Goal: Navigation & Orientation: Find specific page/section

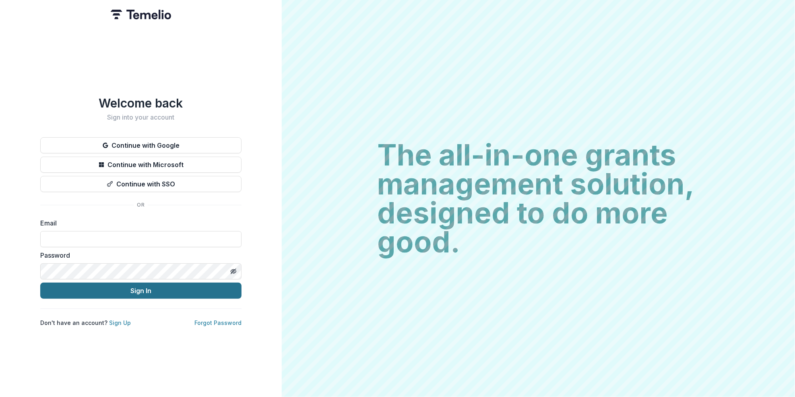
type input "**********"
click at [139, 287] on button "Sign In" at bounding box center [140, 291] width 201 height 16
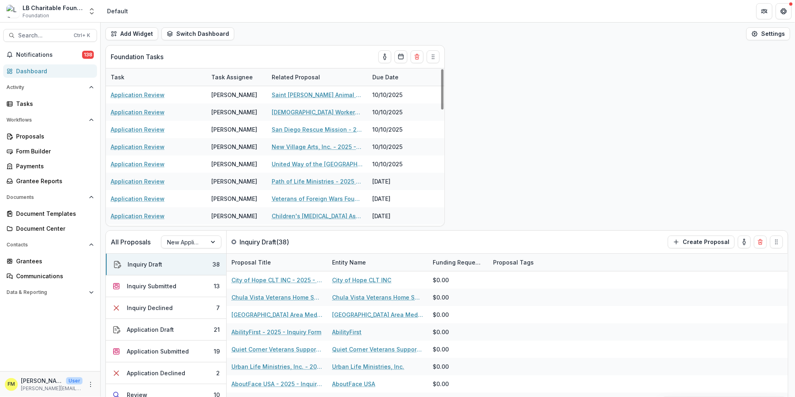
click at [66, 71] on div "Dashboard" at bounding box center [53, 71] width 74 height 8
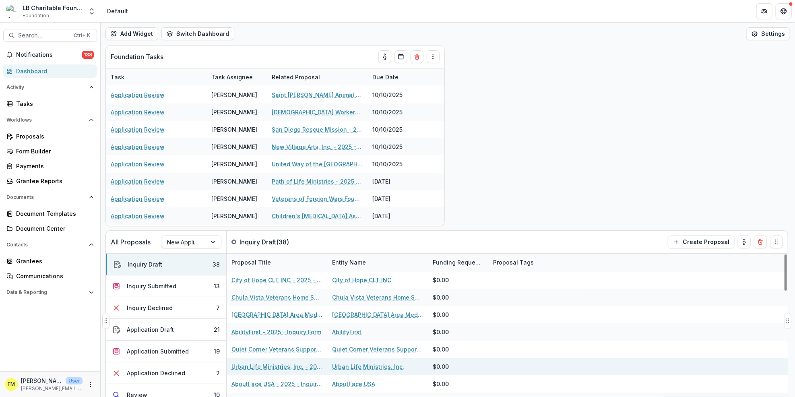
scroll to position [157, 0]
